Goal: Task Accomplishment & Management: Use online tool/utility

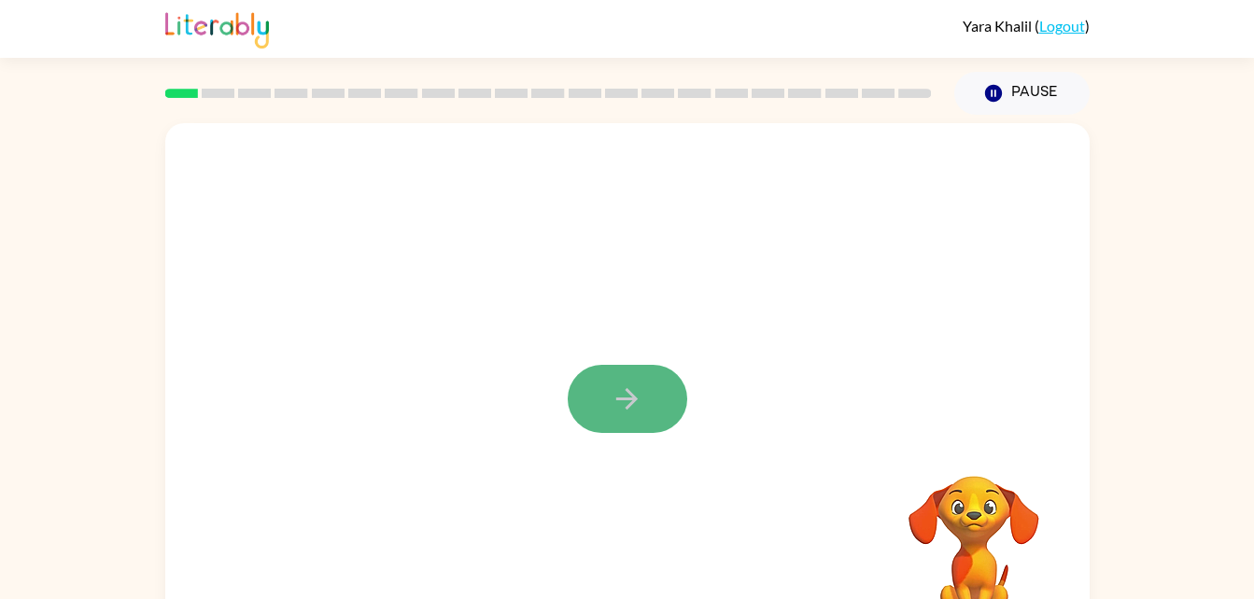
click at [611, 379] on button "button" at bounding box center [626, 399] width 119 height 68
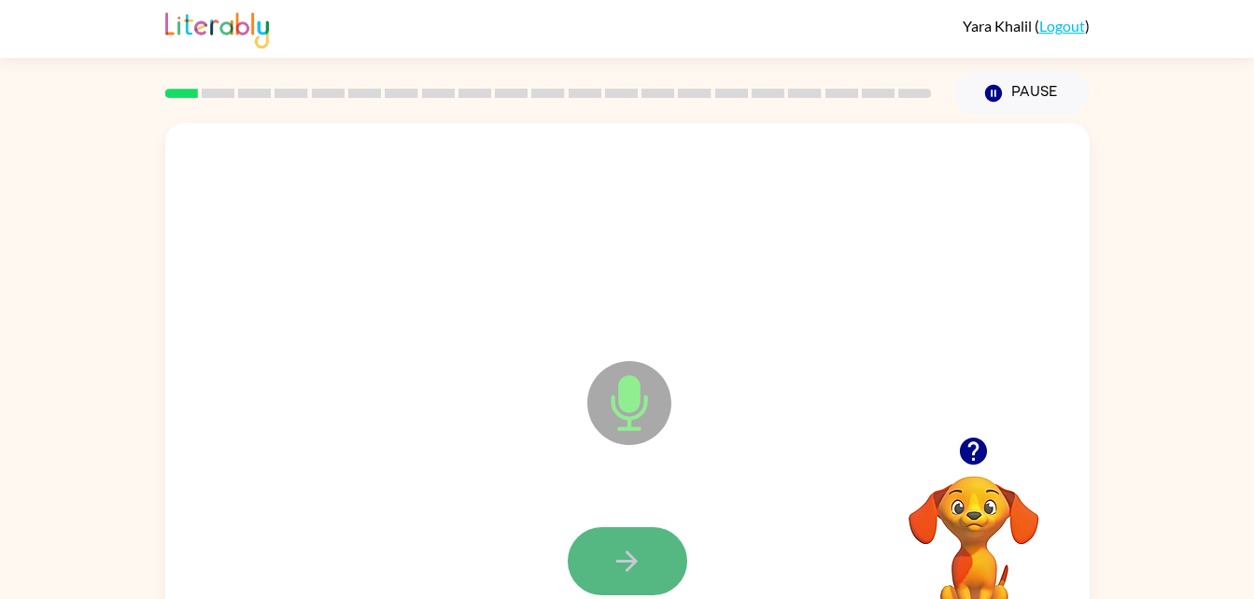
drag, startPoint x: 637, startPoint y: 557, endPoint x: 604, endPoint y: 547, distance: 34.2
click at [604, 547] on button "button" at bounding box center [626, 561] width 119 height 68
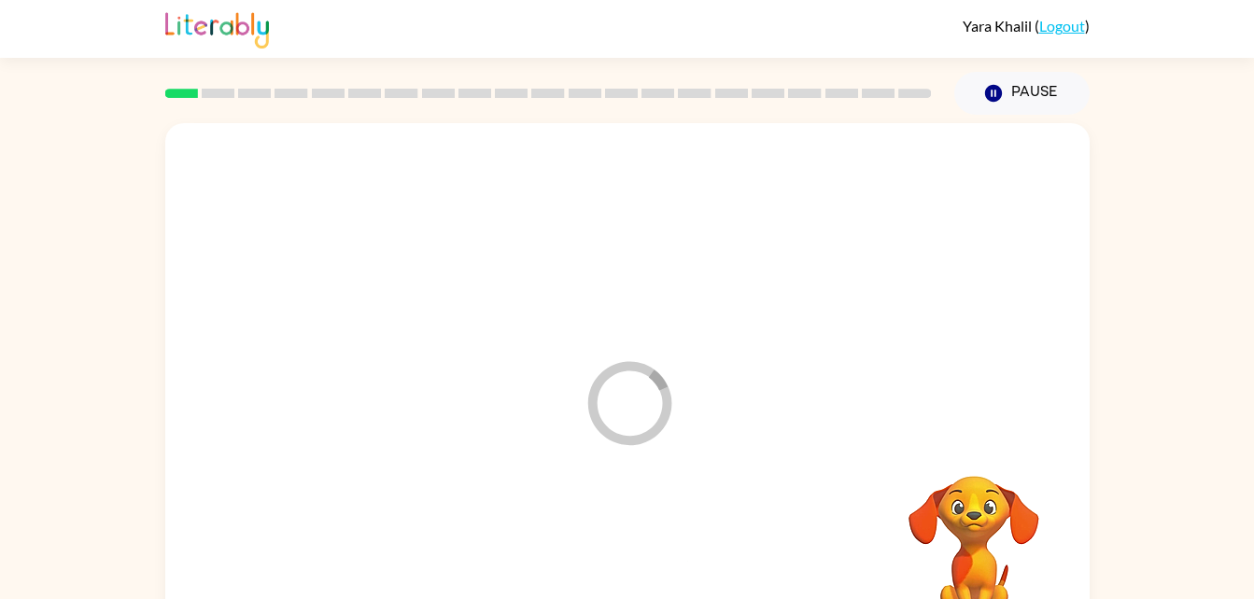
click at [600, 568] on div at bounding box center [627, 561] width 887 height 153
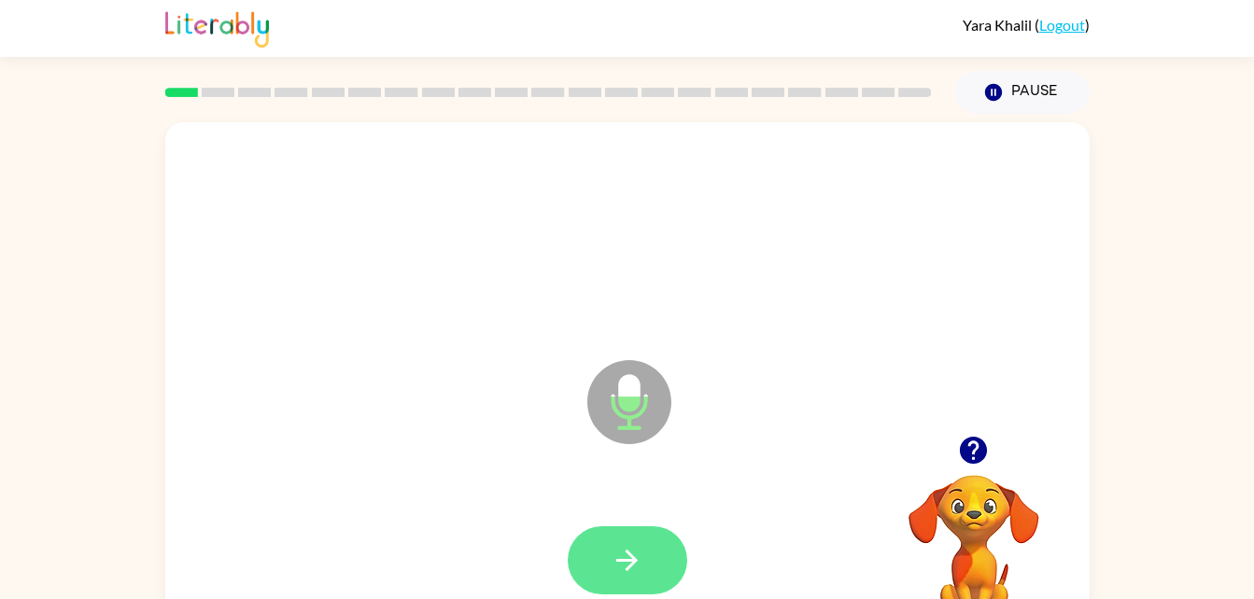
click at [648, 532] on button "button" at bounding box center [626, 560] width 119 height 68
drag, startPoint x: 648, startPoint y: 532, endPoint x: 614, endPoint y: 567, distance: 48.2
click at [614, 567] on button "button" at bounding box center [626, 560] width 119 height 68
click at [631, 559] on icon "button" at bounding box center [626, 560] width 21 height 21
drag, startPoint x: 631, startPoint y: 559, endPoint x: 614, endPoint y: 567, distance: 18.8
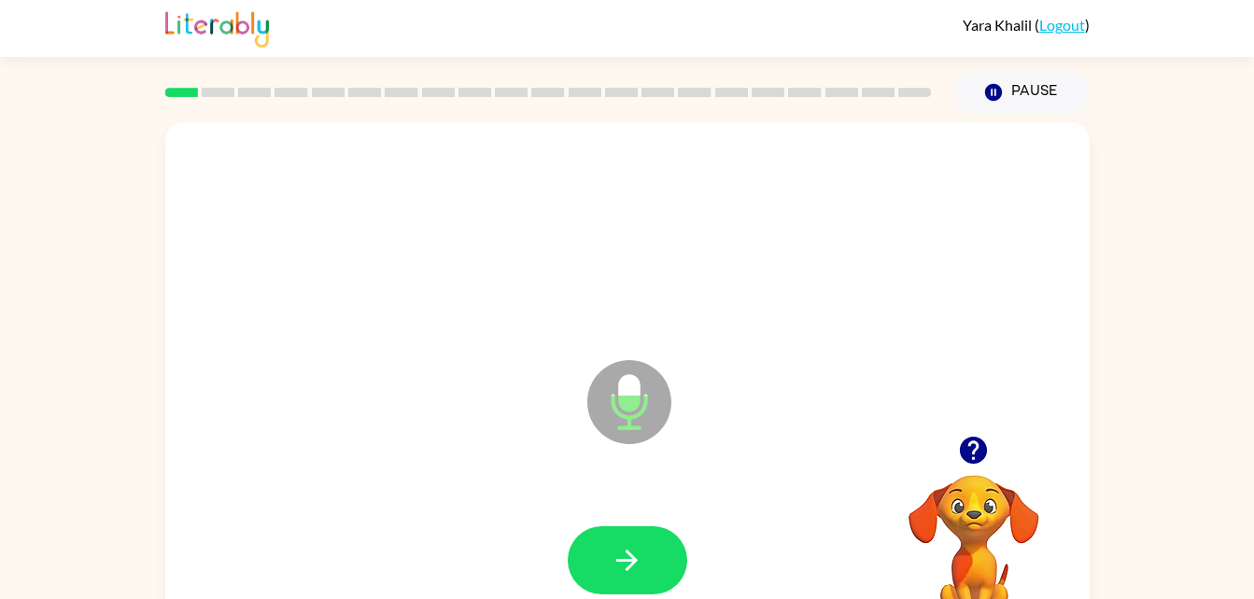
click at [614, 567] on icon "button" at bounding box center [626, 560] width 33 height 33
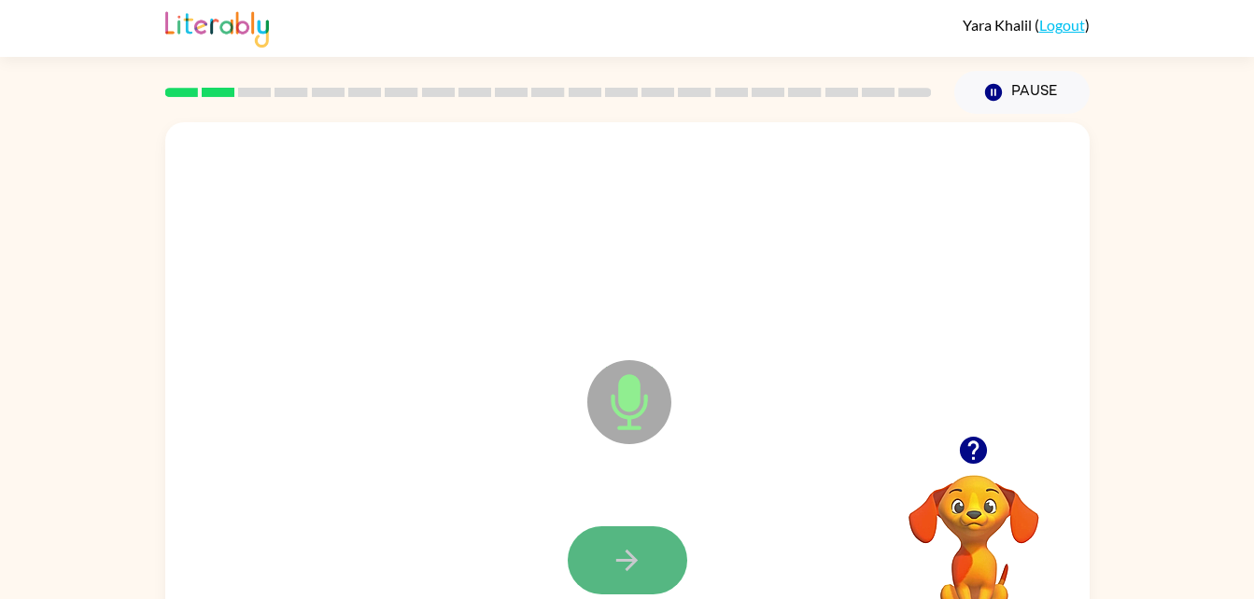
click at [627, 562] on icon "button" at bounding box center [626, 560] width 33 height 33
click at [625, 564] on icon "button" at bounding box center [626, 560] width 33 height 33
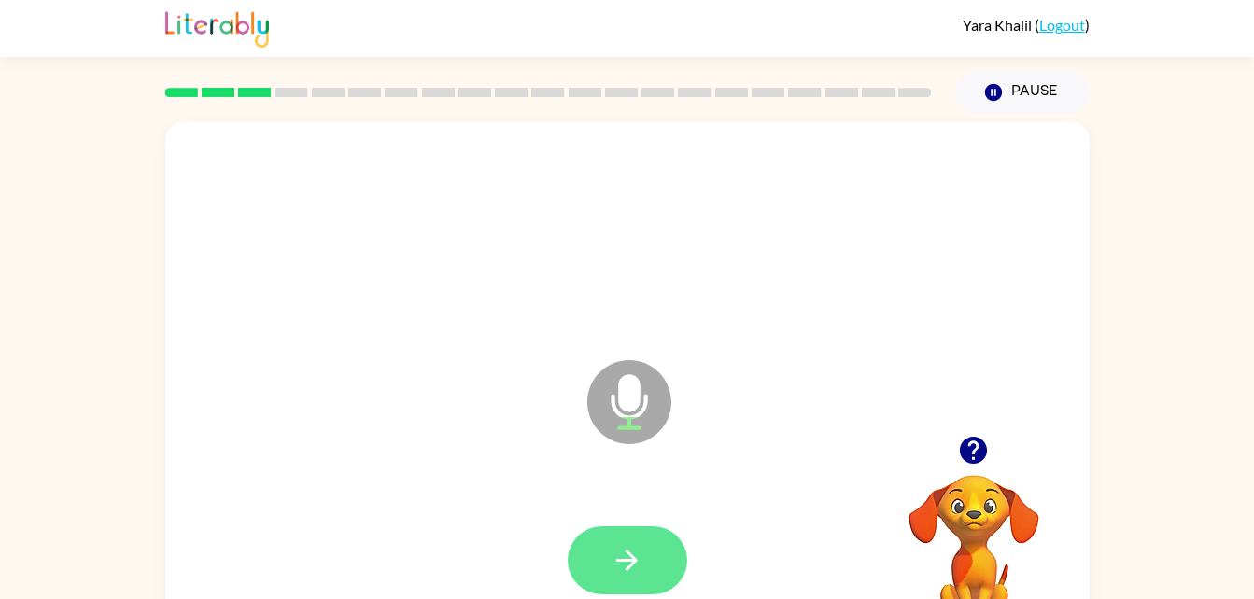
click at [624, 564] on icon "button" at bounding box center [626, 560] width 33 height 33
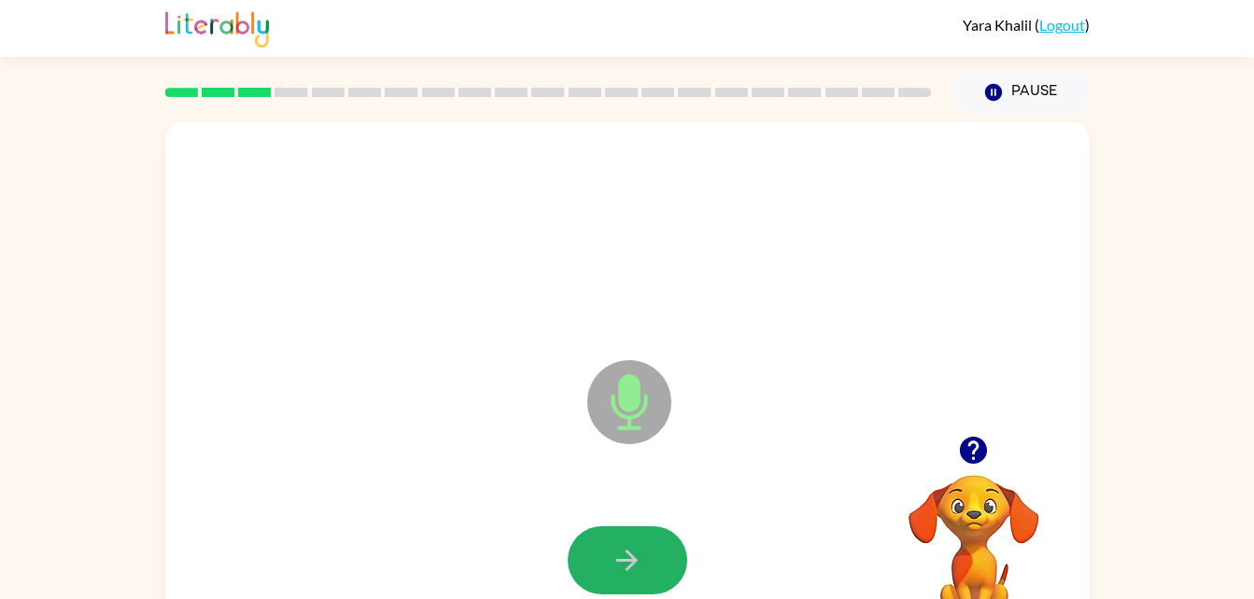
click at [624, 564] on icon "button" at bounding box center [626, 560] width 33 height 33
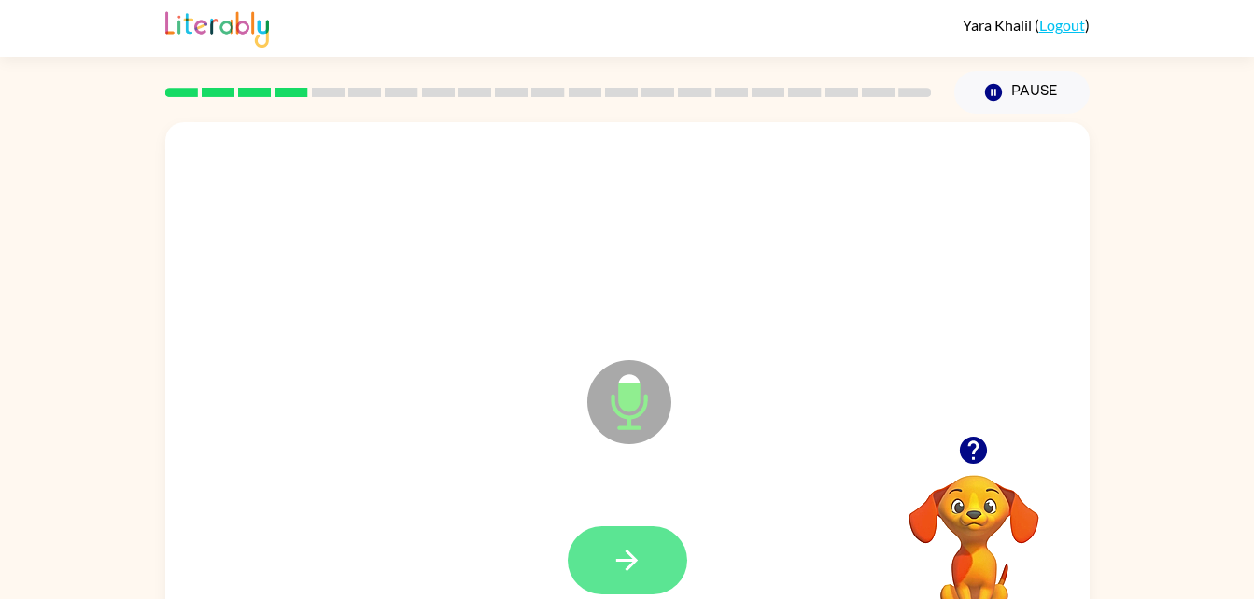
click at [627, 565] on icon "button" at bounding box center [626, 560] width 33 height 33
click at [622, 564] on icon "button" at bounding box center [626, 560] width 33 height 33
click at [607, 566] on button "button" at bounding box center [626, 560] width 119 height 68
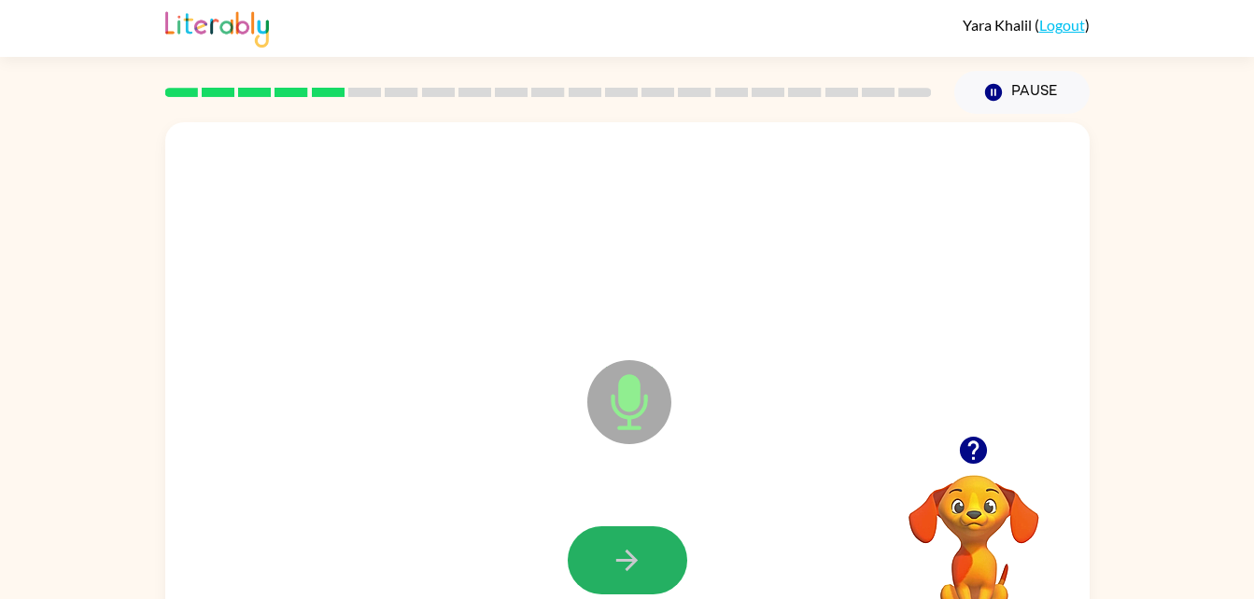
click at [607, 566] on button "button" at bounding box center [626, 560] width 119 height 68
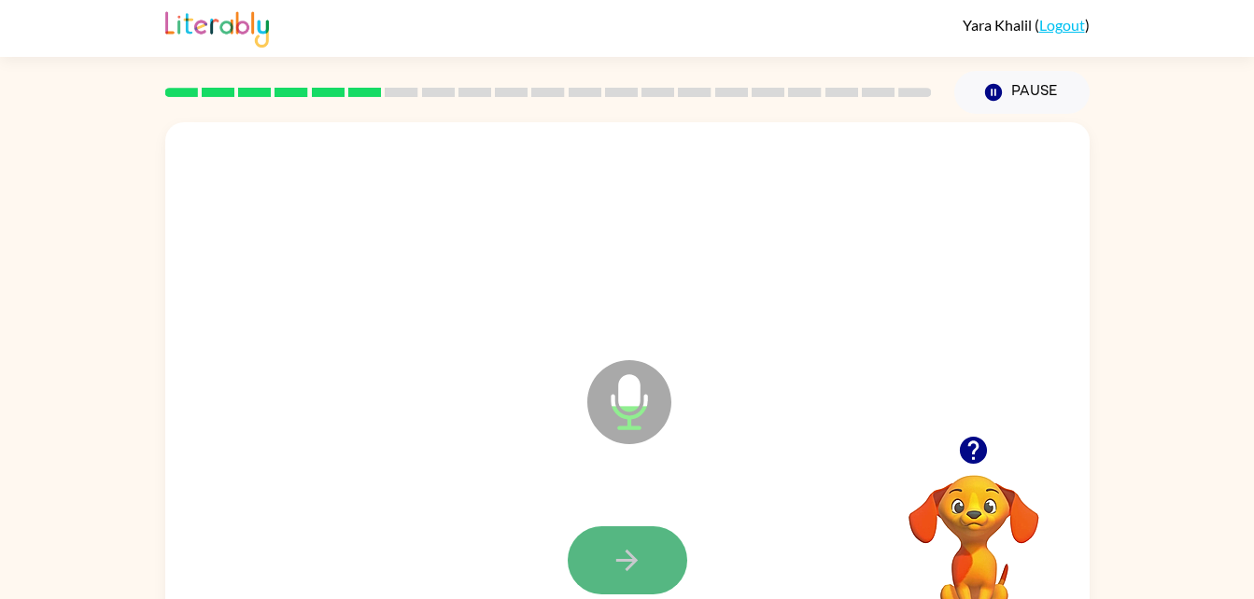
click at [620, 570] on icon "button" at bounding box center [626, 560] width 33 height 33
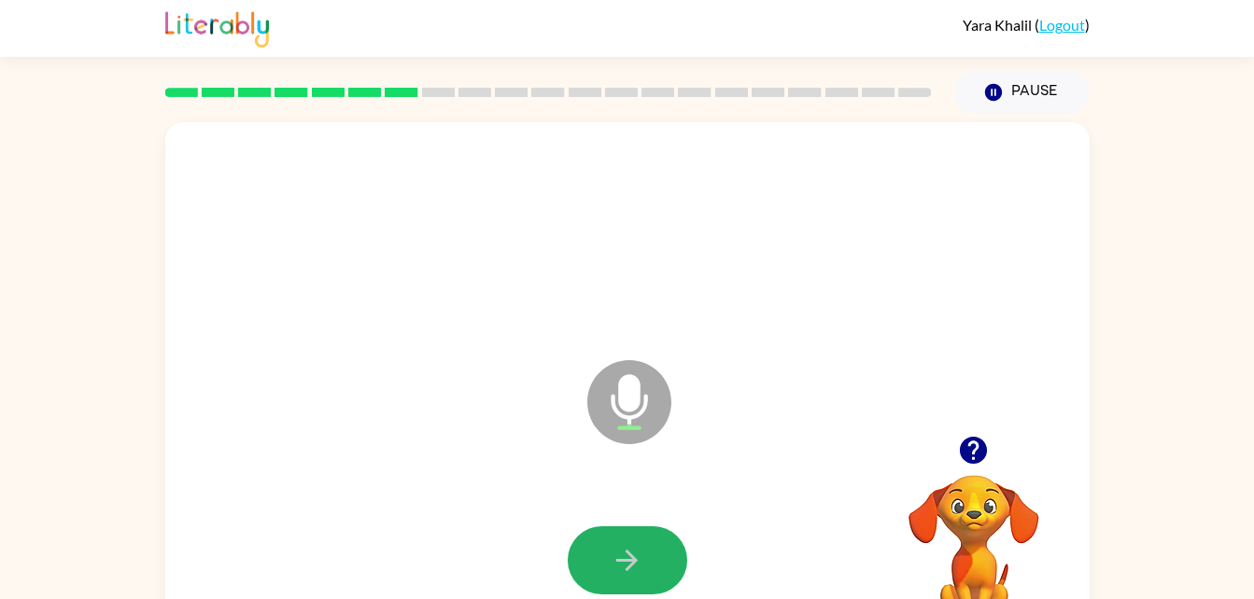
click at [620, 570] on icon "button" at bounding box center [626, 560] width 33 height 33
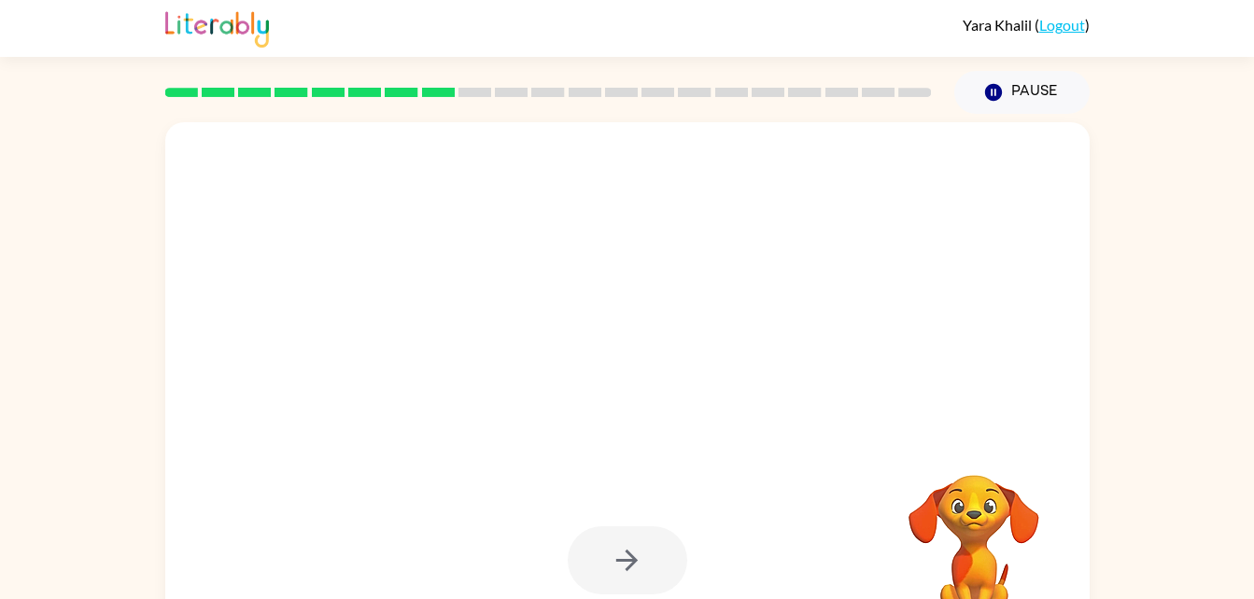
click at [620, 570] on div at bounding box center [626, 560] width 119 height 68
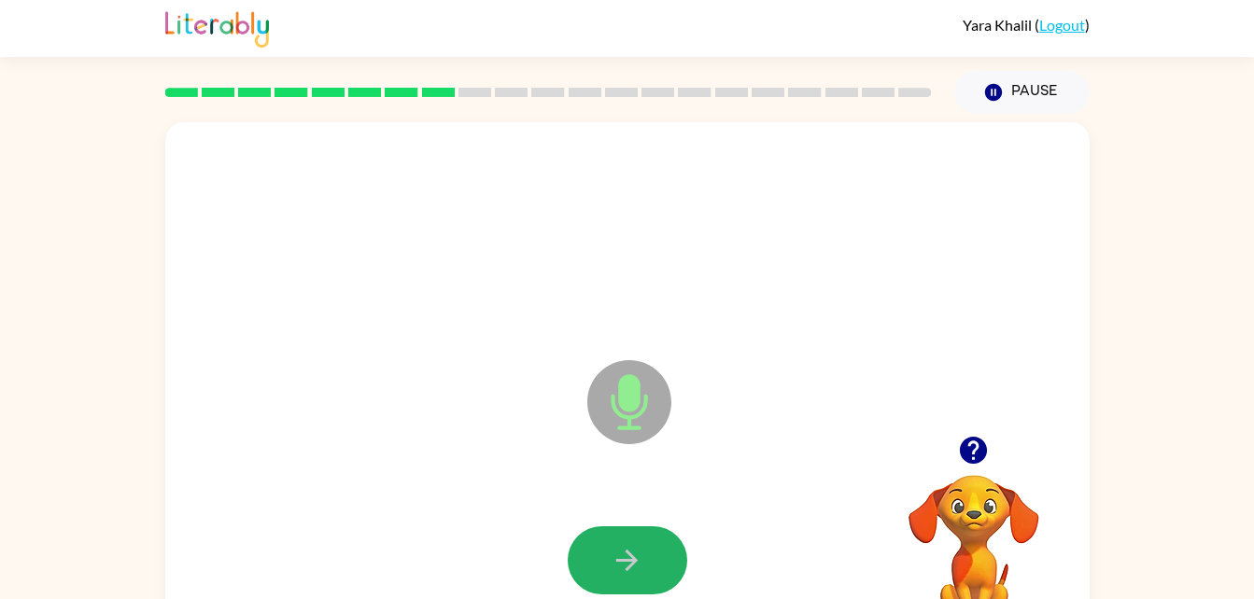
click at [620, 570] on icon "button" at bounding box center [626, 560] width 33 height 33
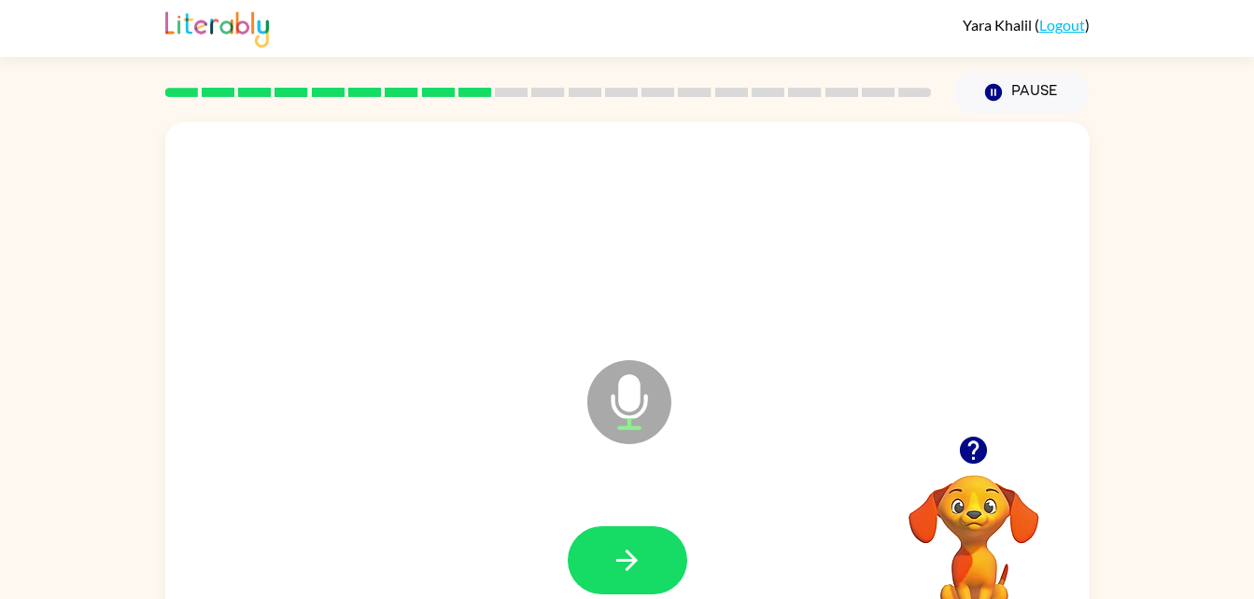
click at [620, 570] on icon "button" at bounding box center [626, 560] width 33 height 33
click at [621, 584] on button "button" at bounding box center [626, 560] width 119 height 68
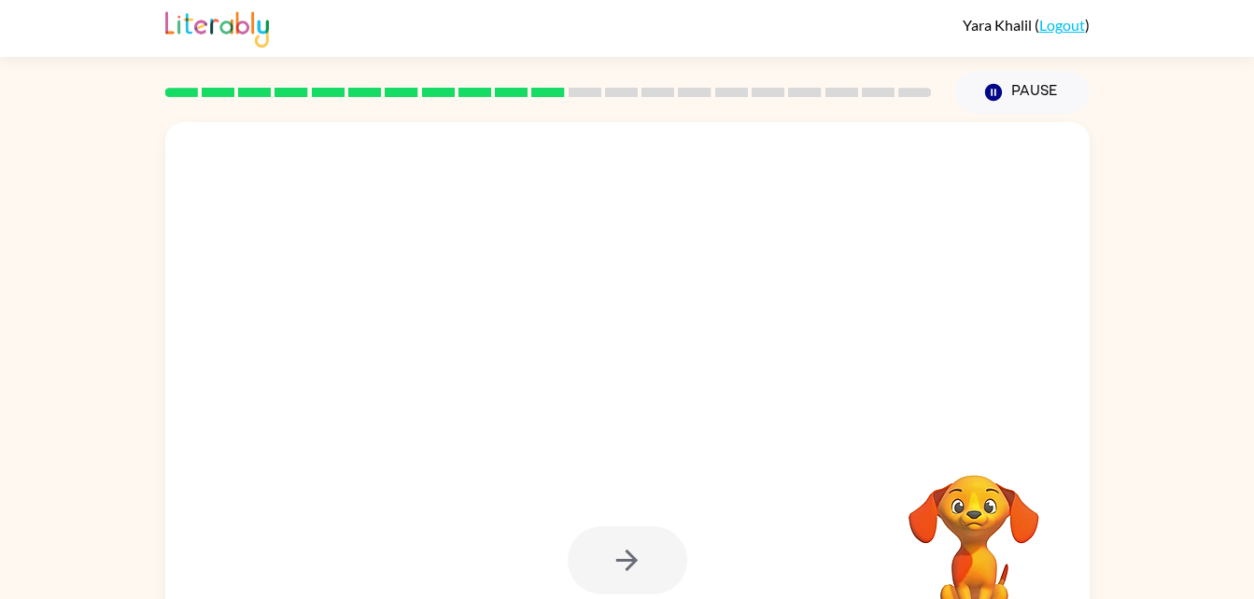
click at [621, 584] on div at bounding box center [626, 560] width 119 height 68
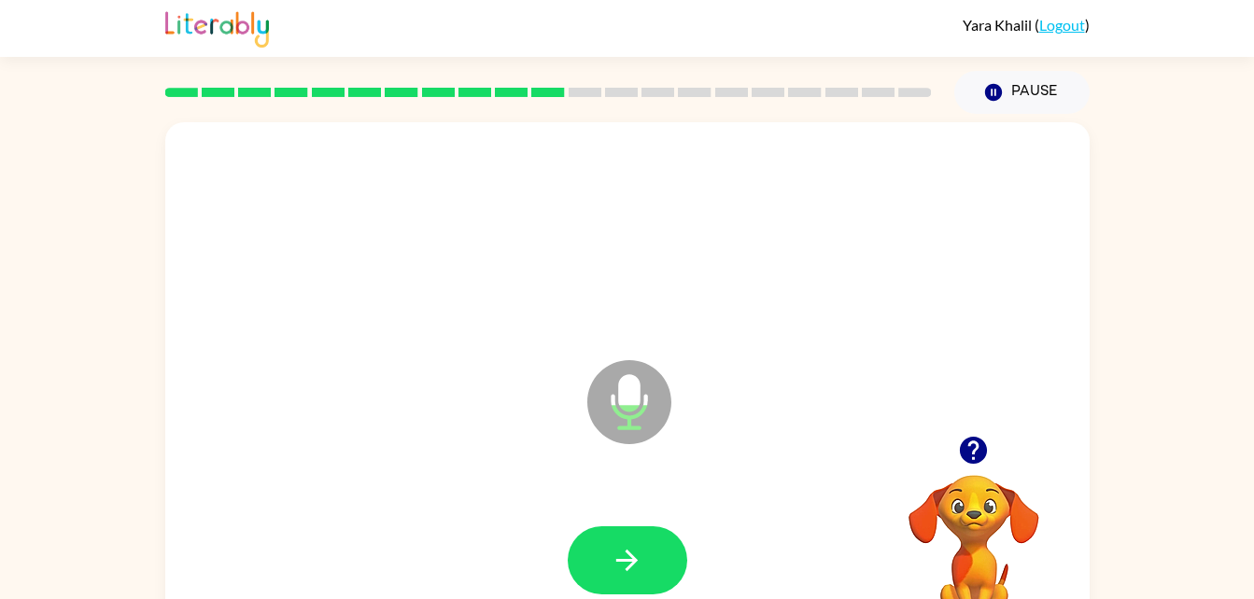
click at [621, 584] on button "button" at bounding box center [626, 560] width 119 height 68
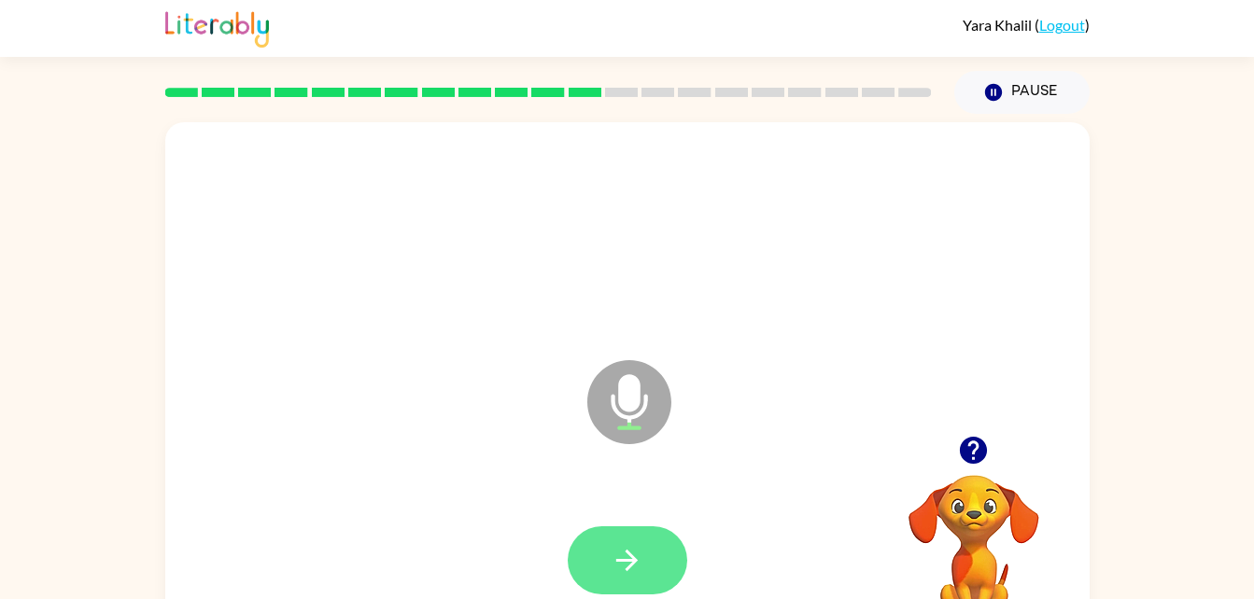
click at [661, 574] on button "button" at bounding box center [626, 560] width 119 height 68
click at [645, 560] on button "button" at bounding box center [626, 560] width 119 height 68
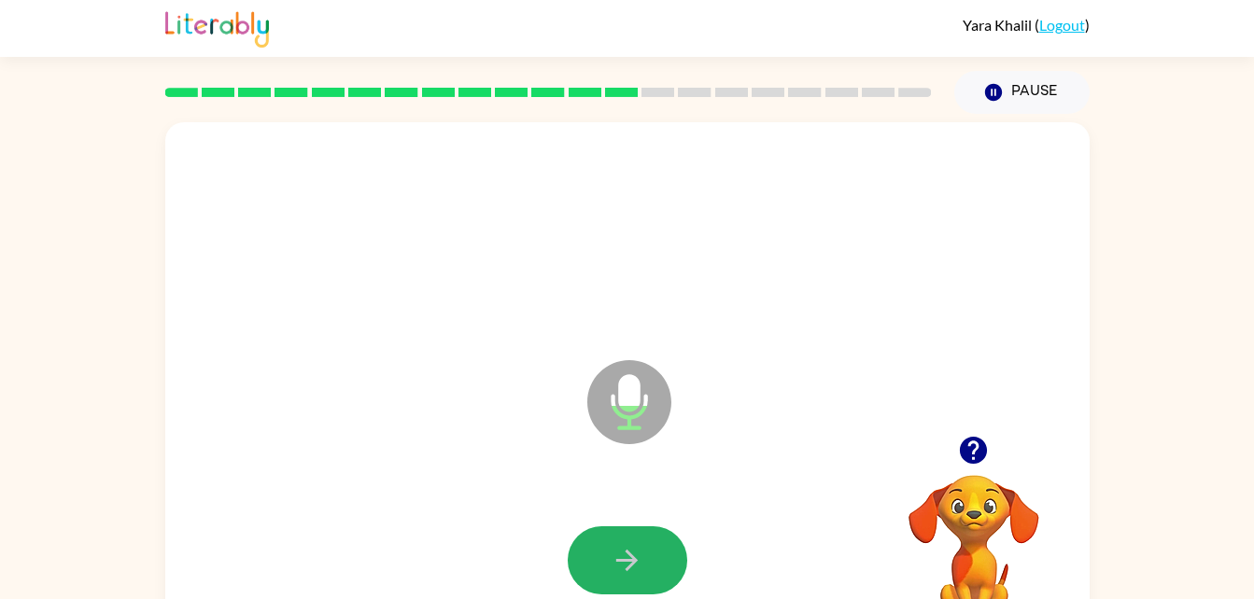
click at [645, 560] on button "button" at bounding box center [626, 560] width 119 height 68
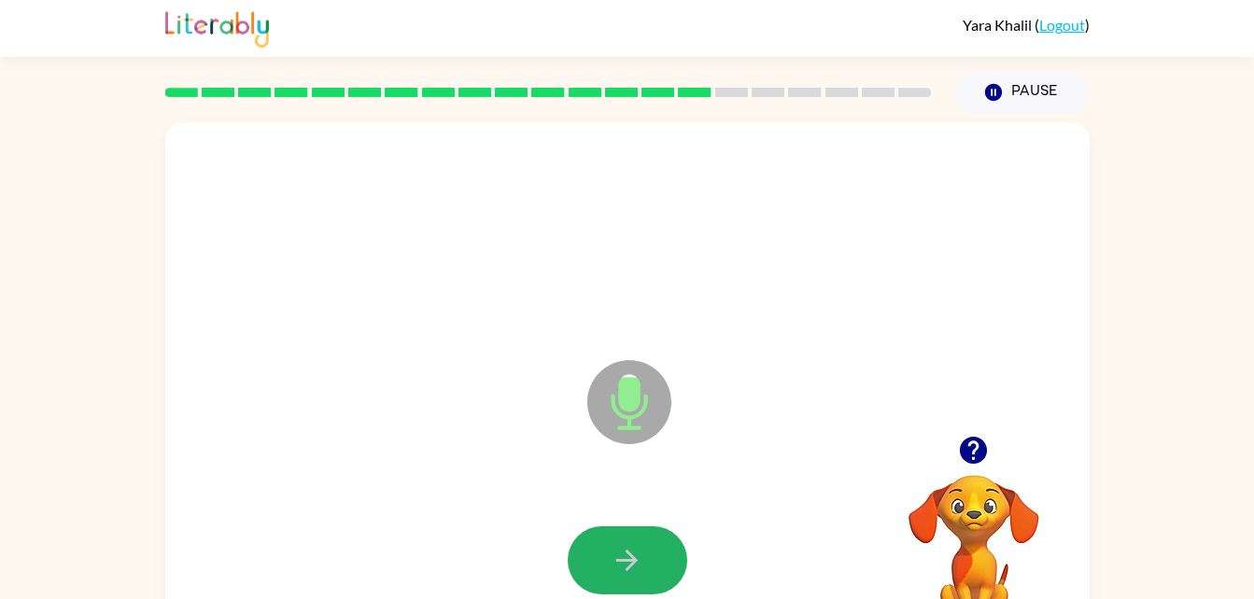
click at [645, 560] on button "button" at bounding box center [626, 560] width 119 height 68
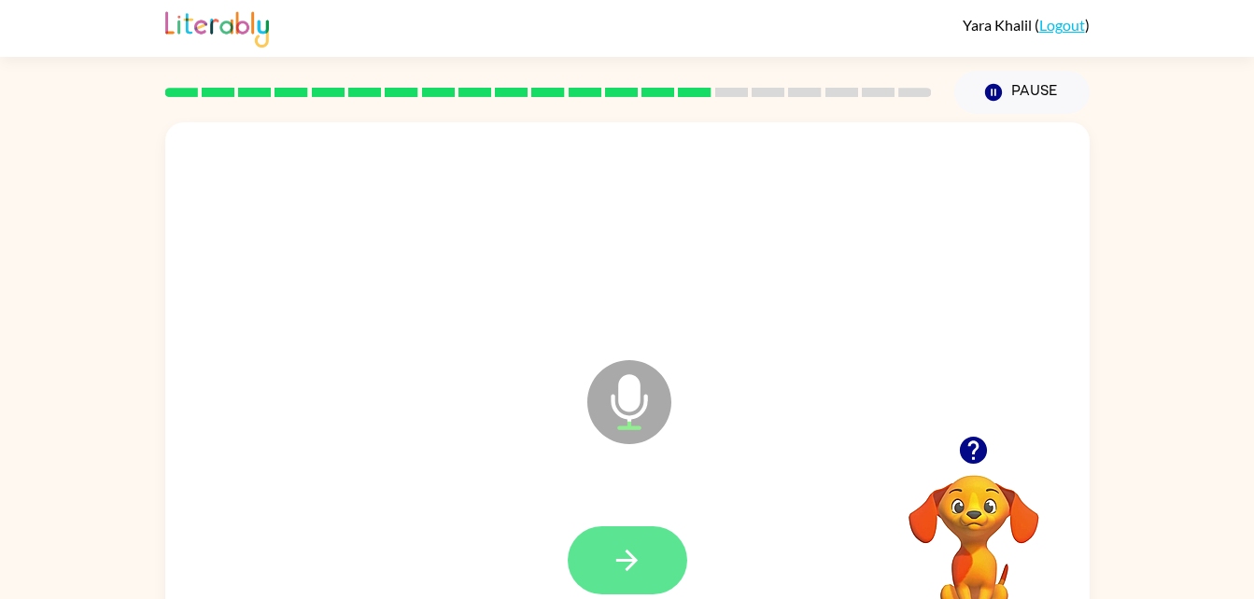
click at [645, 563] on button "button" at bounding box center [626, 560] width 119 height 68
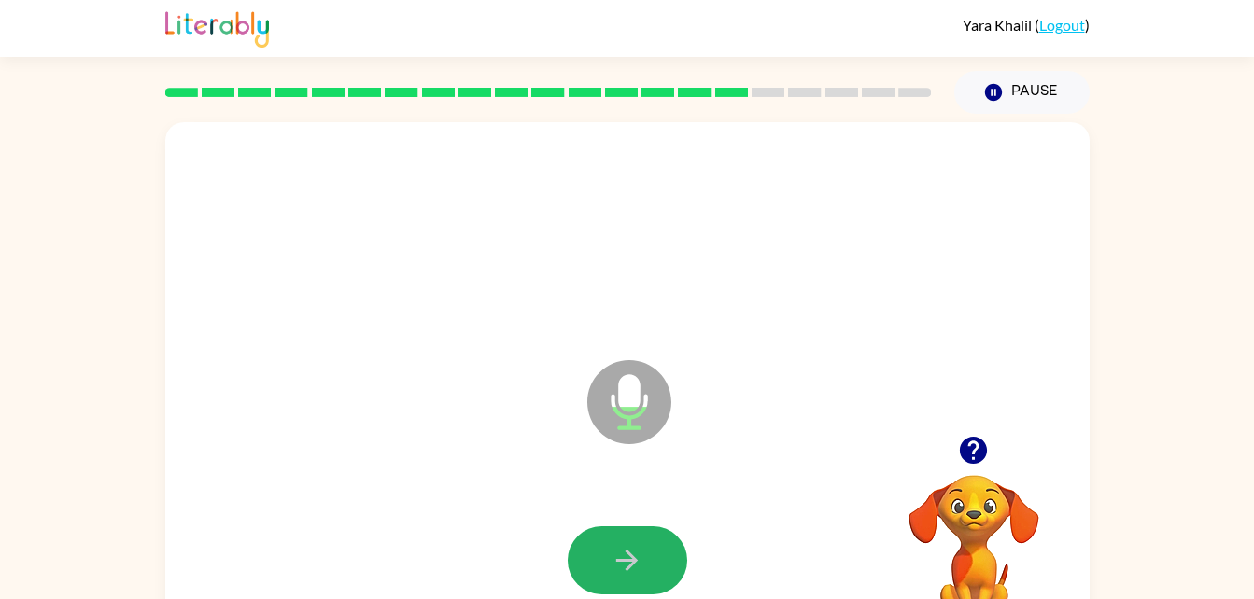
click at [645, 563] on button "button" at bounding box center [626, 560] width 119 height 68
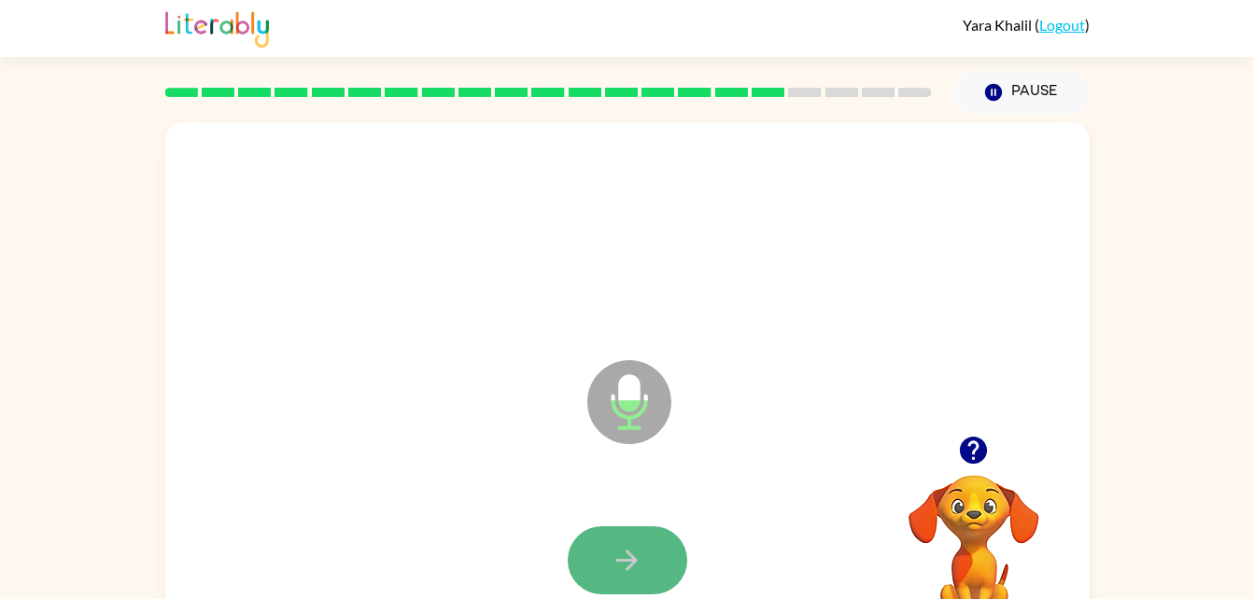
click at [603, 558] on button "button" at bounding box center [626, 560] width 119 height 68
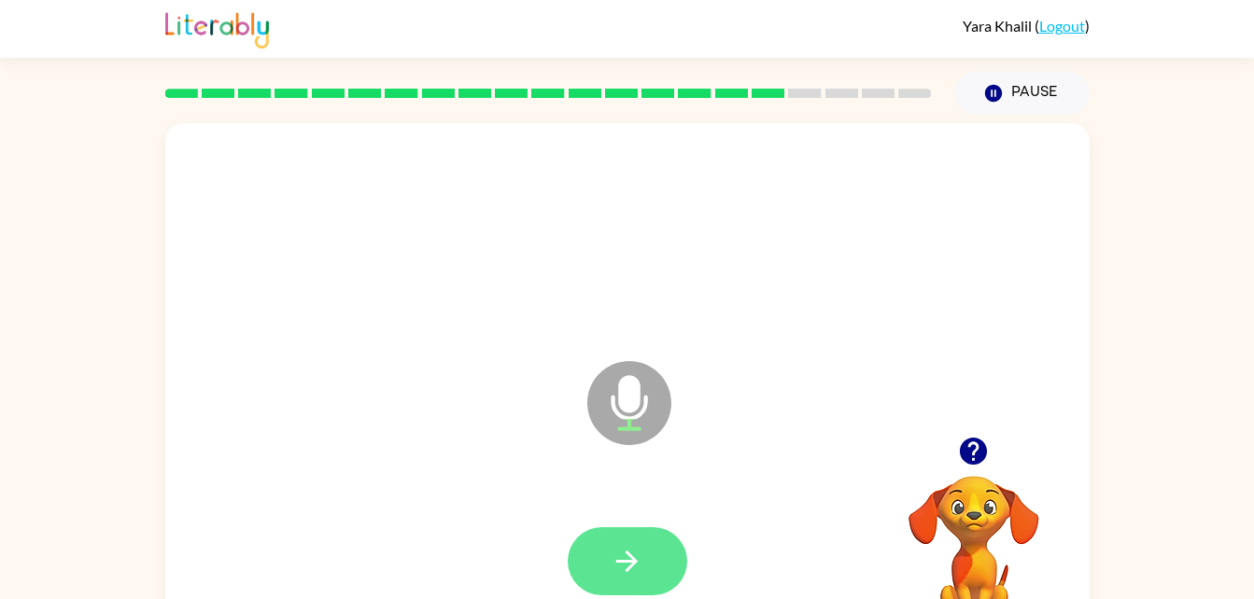
click at [646, 568] on button "button" at bounding box center [626, 561] width 119 height 68
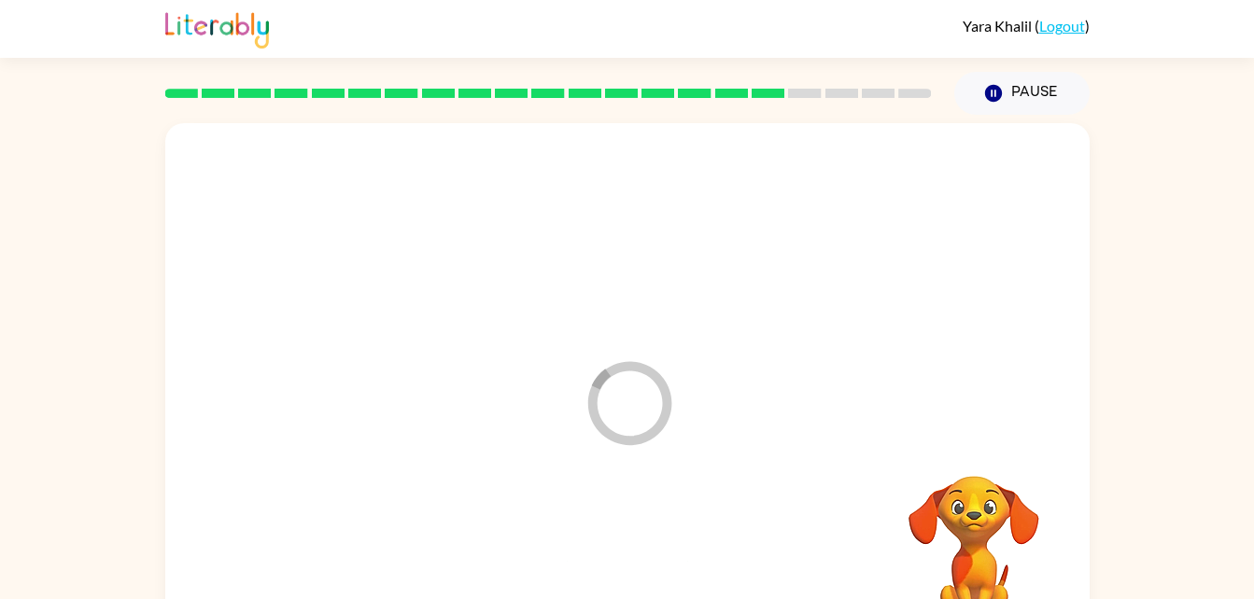
click at [77, 167] on div "Loader Your response is being sent to our graders Your browser must support pla…" at bounding box center [627, 385] width 1254 height 541
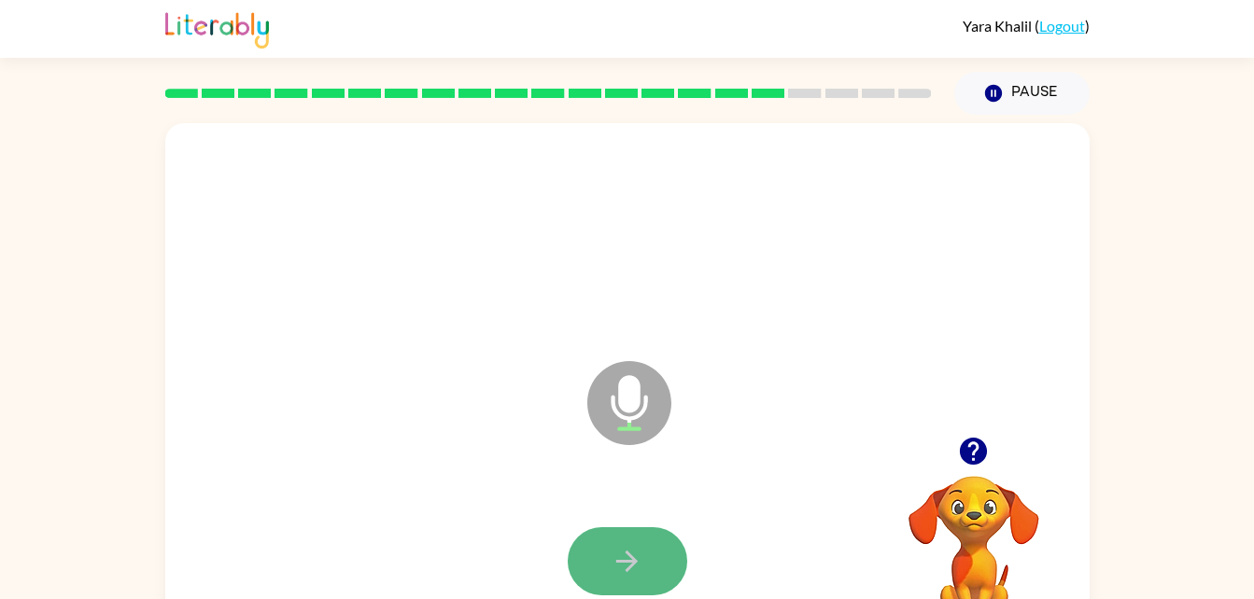
click at [653, 528] on button "button" at bounding box center [626, 561] width 119 height 68
click at [638, 566] on icon "button" at bounding box center [626, 561] width 33 height 33
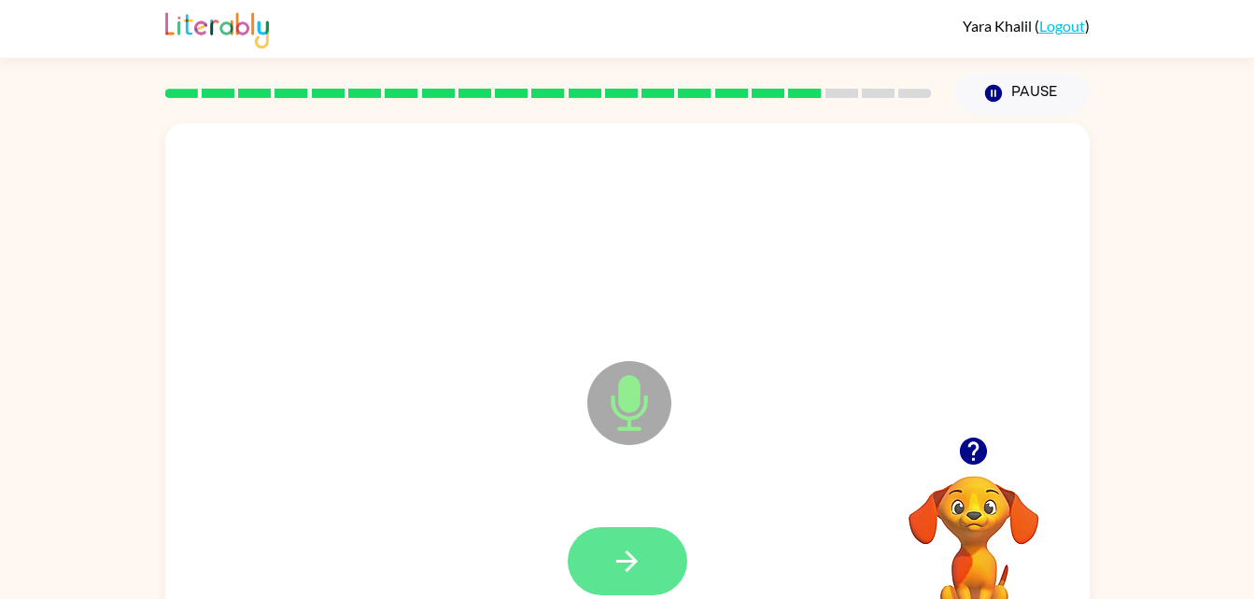
click at [622, 584] on button "button" at bounding box center [626, 561] width 119 height 68
click at [625, 562] on icon "button" at bounding box center [626, 561] width 21 height 21
click at [621, 548] on icon "button" at bounding box center [626, 561] width 33 height 33
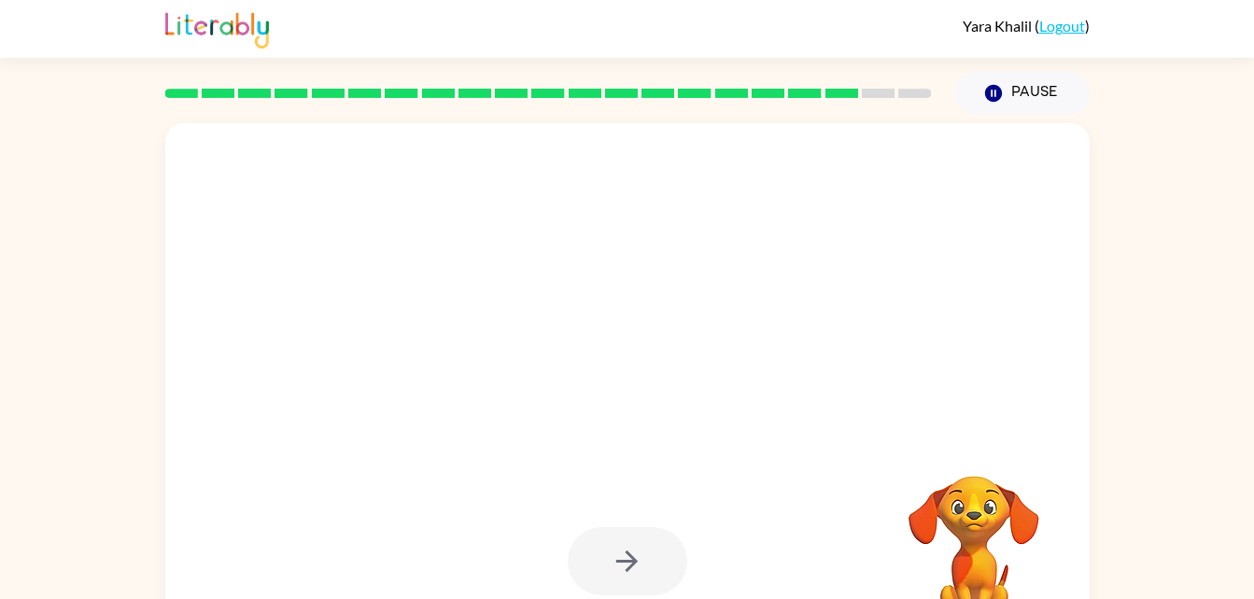
click at [640, 545] on div at bounding box center [626, 561] width 119 height 68
click at [631, 575] on div at bounding box center [626, 561] width 119 height 68
click at [620, 590] on div at bounding box center [626, 561] width 119 height 68
click at [618, 581] on div at bounding box center [626, 561] width 119 height 68
click at [614, 573] on div at bounding box center [626, 561] width 119 height 68
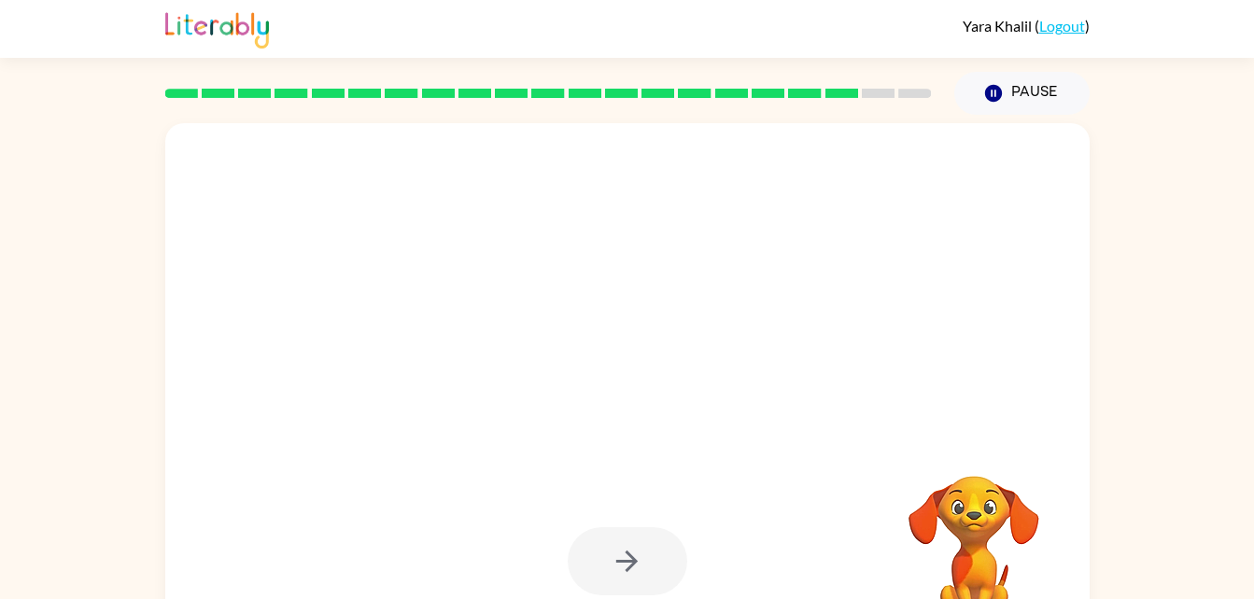
click at [611, 571] on div at bounding box center [626, 561] width 119 height 68
click at [614, 578] on div at bounding box center [626, 561] width 119 height 68
click at [619, 570] on div at bounding box center [626, 561] width 119 height 68
click at [629, 572] on div at bounding box center [626, 561] width 119 height 68
click at [650, 556] on div at bounding box center [626, 561] width 119 height 68
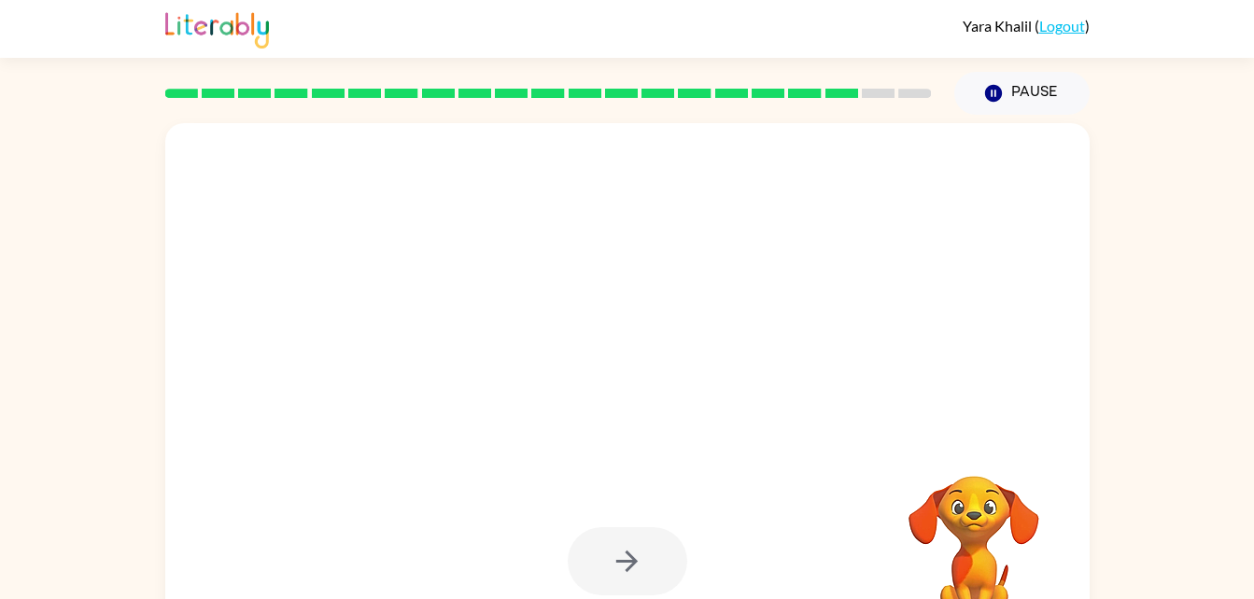
click at [652, 558] on div at bounding box center [626, 561] width 119 height 68
click at [651, 553] on div at bounding box center [626, 561] width 119 height 68
click at [648, 559] on div at bounding box center [626, 561] width 119 height 68
click at [650, 558] on button "button" at bounding box center [626, 561] width 119 height 68
click at [645, 566] on div at bounding box center [626, 561] width 119 height 68
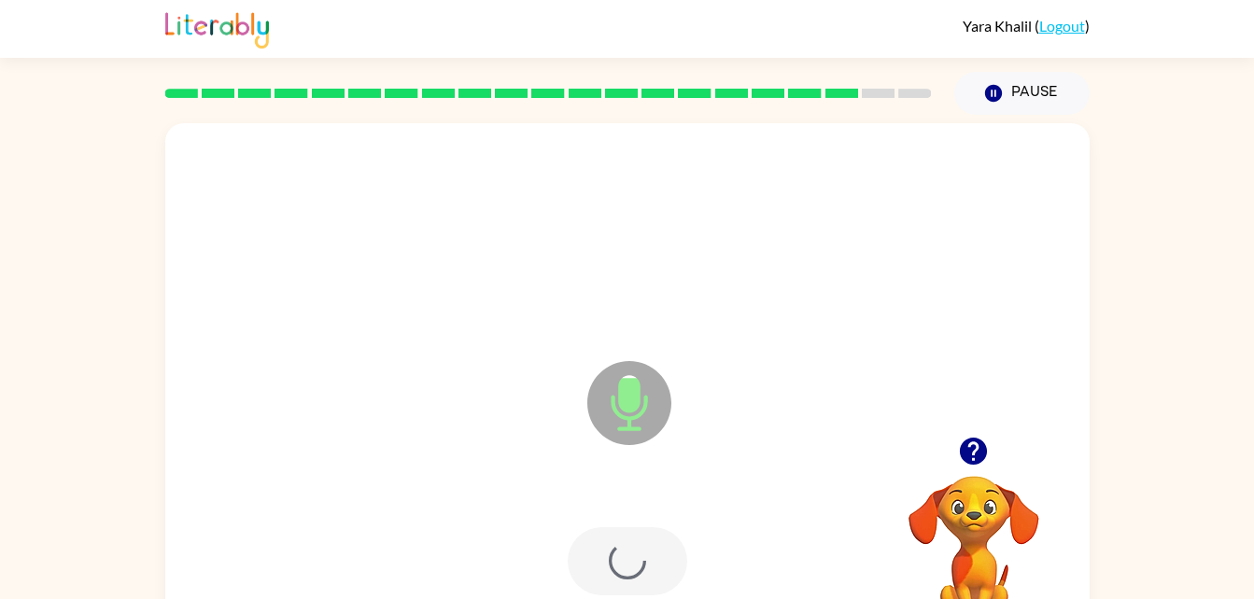
click at [642, 568] on div at bounding box center [626, 561] width 119 height 68
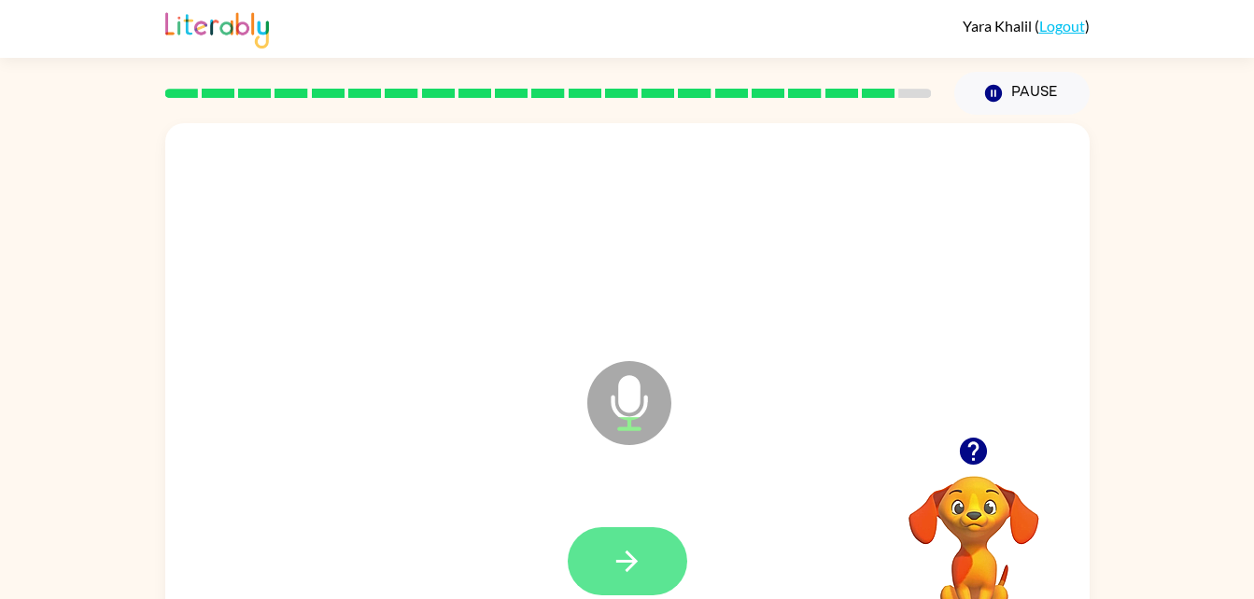
click at [617, 567] on icon "button" at bounding box center [626, 561] width 33 height 33
click at [614, 565] on icon "button" at bounding box center [626, 561] width 33 height 33
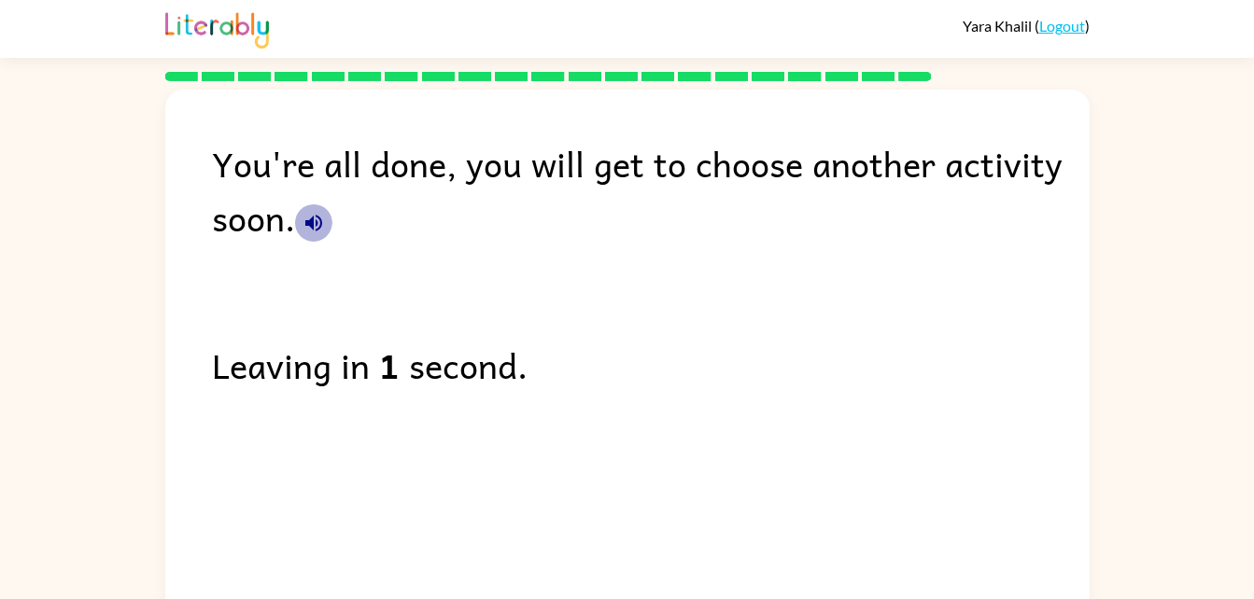
click at [314, 224] on icon "button" at bounding box center [313, 223] width 22 height 22
